Goal: Check status: Check status

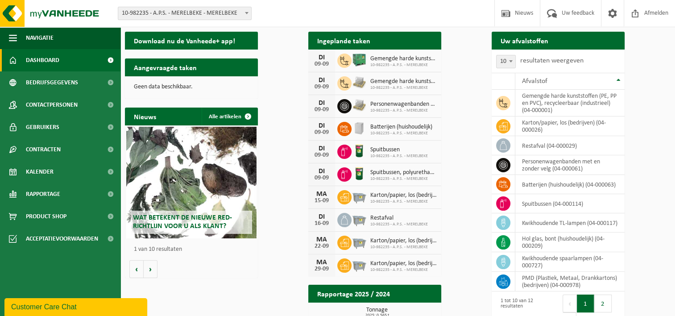
click at [527, 42] on h2 "Uw afvalstoffen" at bounding box center [525, 40] width 66 height 17
click at [608, 55] on span "Ophaling aanvragen" at bounding box center [585, 58] width 48 height 6
click at [425, 55] on span "Bekijk uw kalender" at bounding box center [402, 58] width 46 height 6
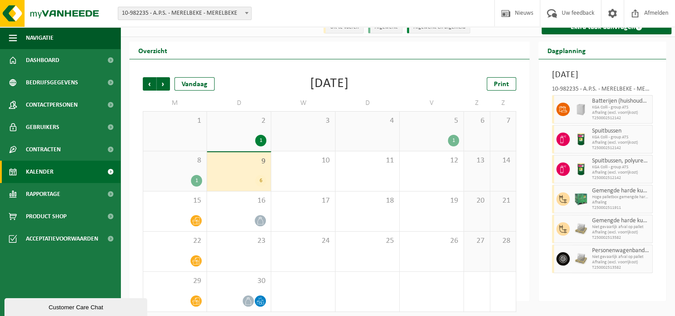
scroll to position [15, 0]
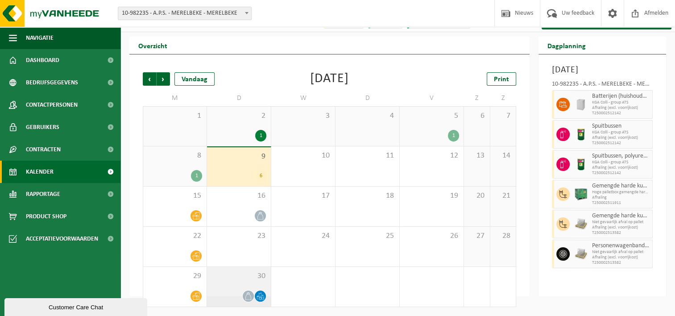
click at [264, 300] on span at bounding box center [260, 296] width 11 height 11
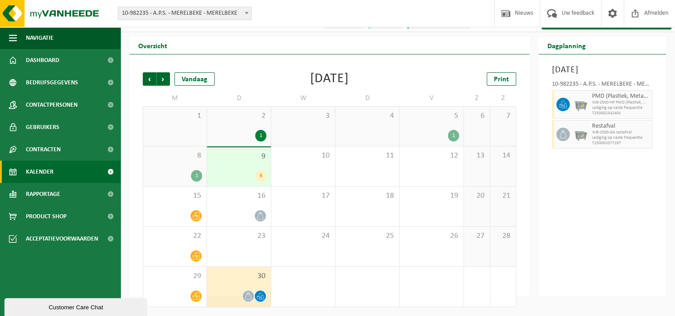
click at [258, 162] on div "9 6" at bounding box center [239, 166] width 64 height 39
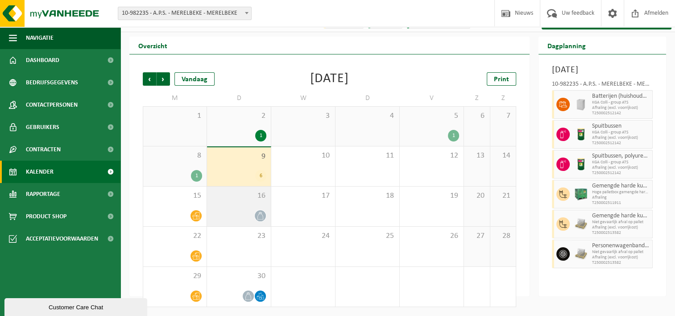
click at [241, 213] on div at bounding box center [239, 216] width 55 height 12
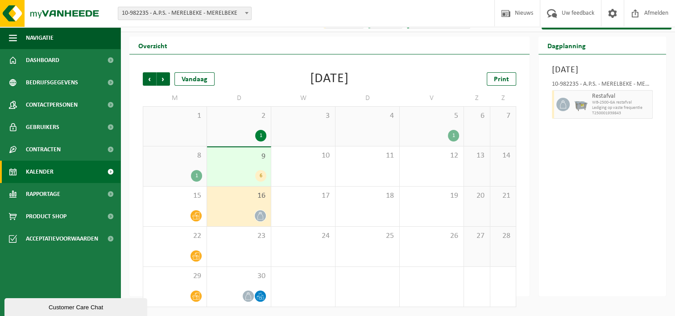
click at [243, 162] on div "9 6" at bounding box center [239, 166] width 64 height 39
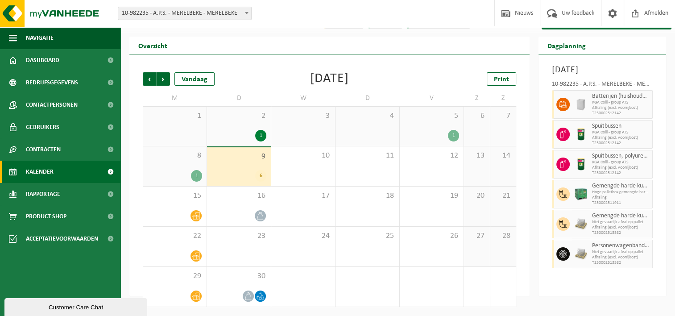
click at [446, 121] on div "5 1" at bounding box center [432, 126] width 64 height 39
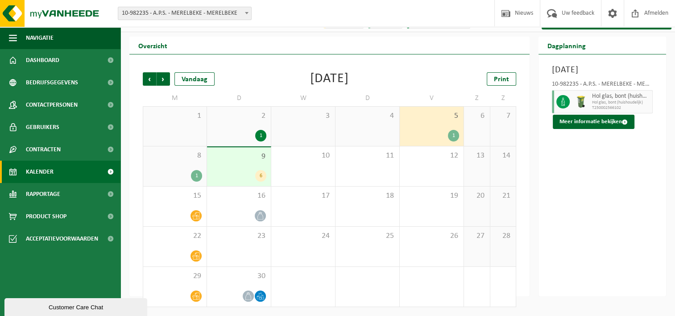
click at [236, 133] on div "1" at bounding box center [239, 136] width 55 height 12
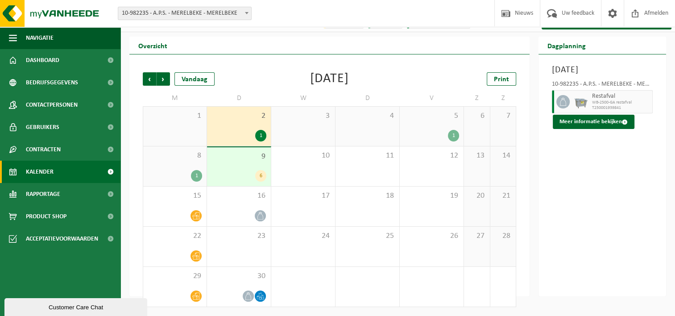
click at [182, 166] on div "8 1" at bounding box center [174, 166] width 63 height 40
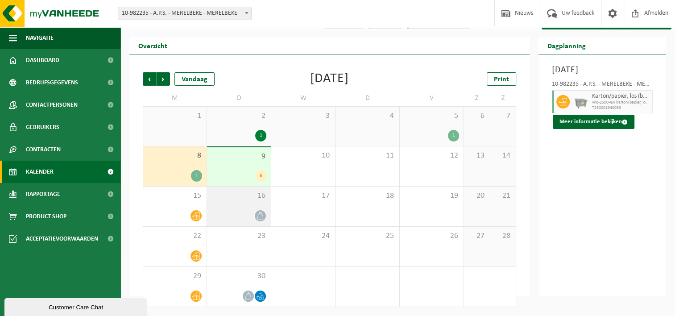
click at [245, 208] on div "16" at bounding box center [239, 207] width 64 height 40
